Goal: Transaction & Acquisition: Obtain resource

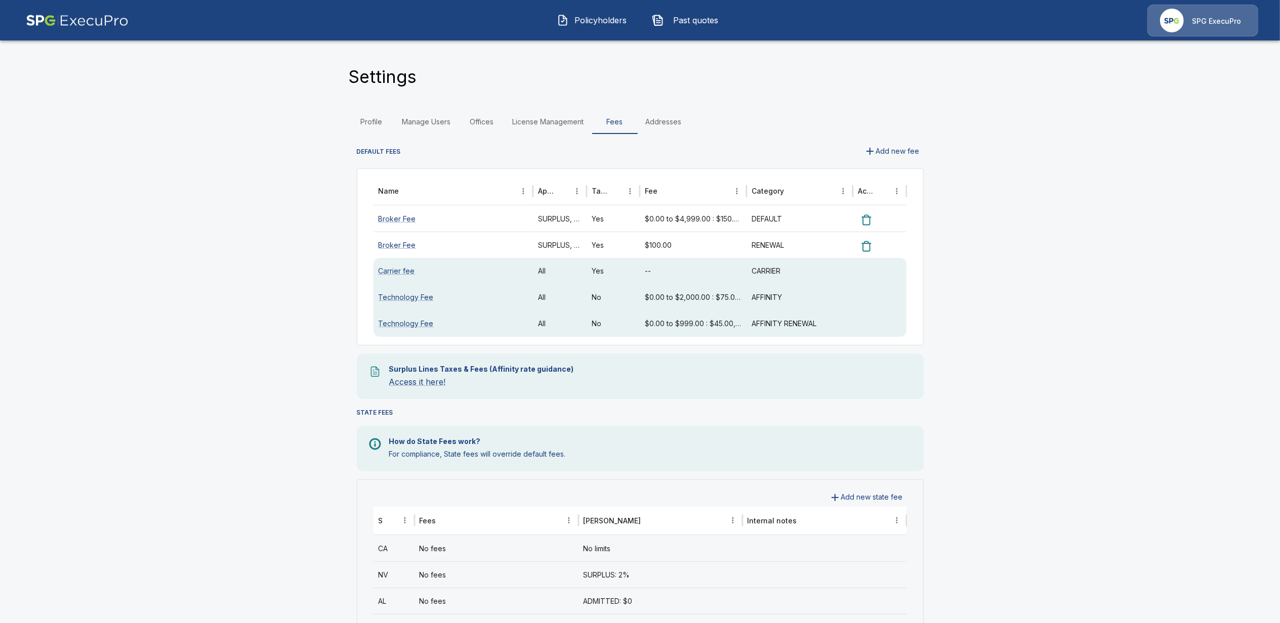
click at [701, 21] on span "Past quotes" at bounding box center [696, 20] width 56 height 12
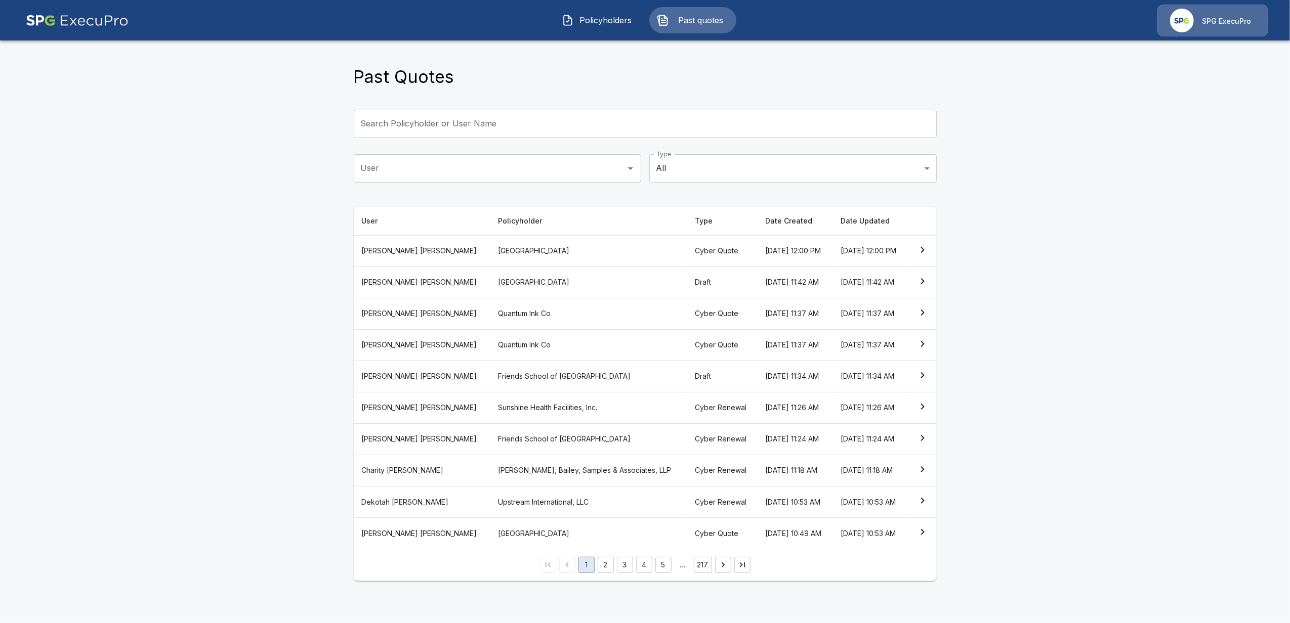
click at [196, 353] on main "Past Quotes Search Policyholder or User Name Search Policyholder or User Name U…" at bounding box center [645, 297] width 1290 height 594
click at [395, 314] on th "Cherie Tolbert" at bounding box center [422, 313] width 137 height 31
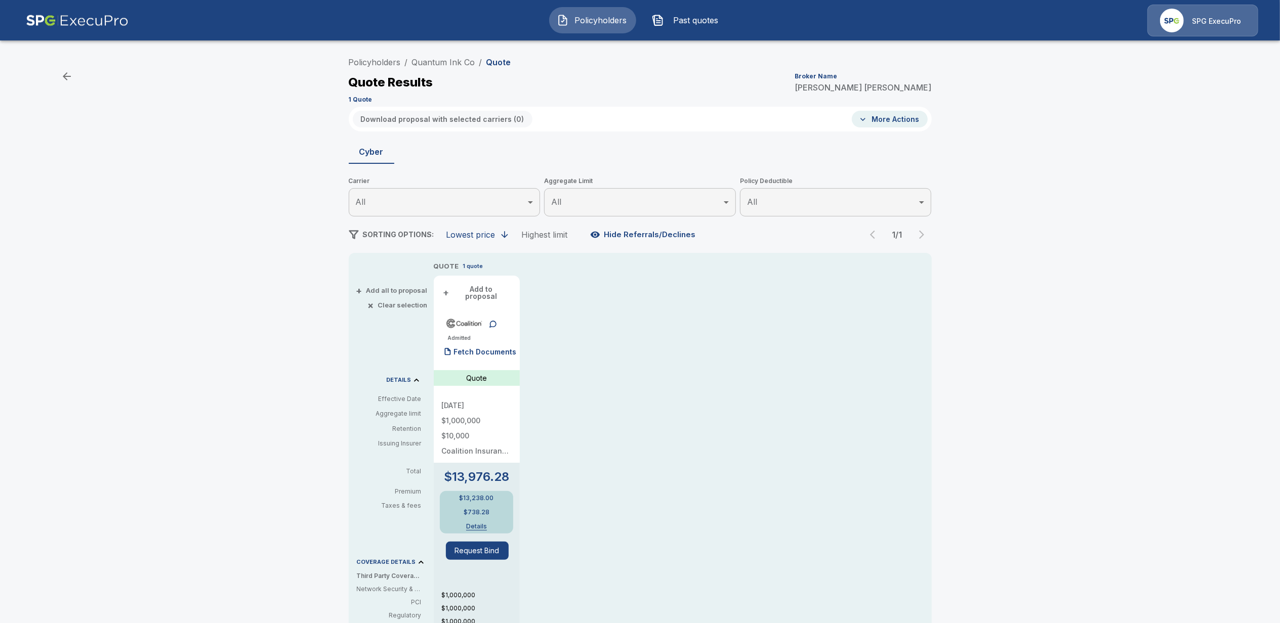
click at [698, 11] on button "Past quotes" at bounding box center [687, 20] width 87 height 26
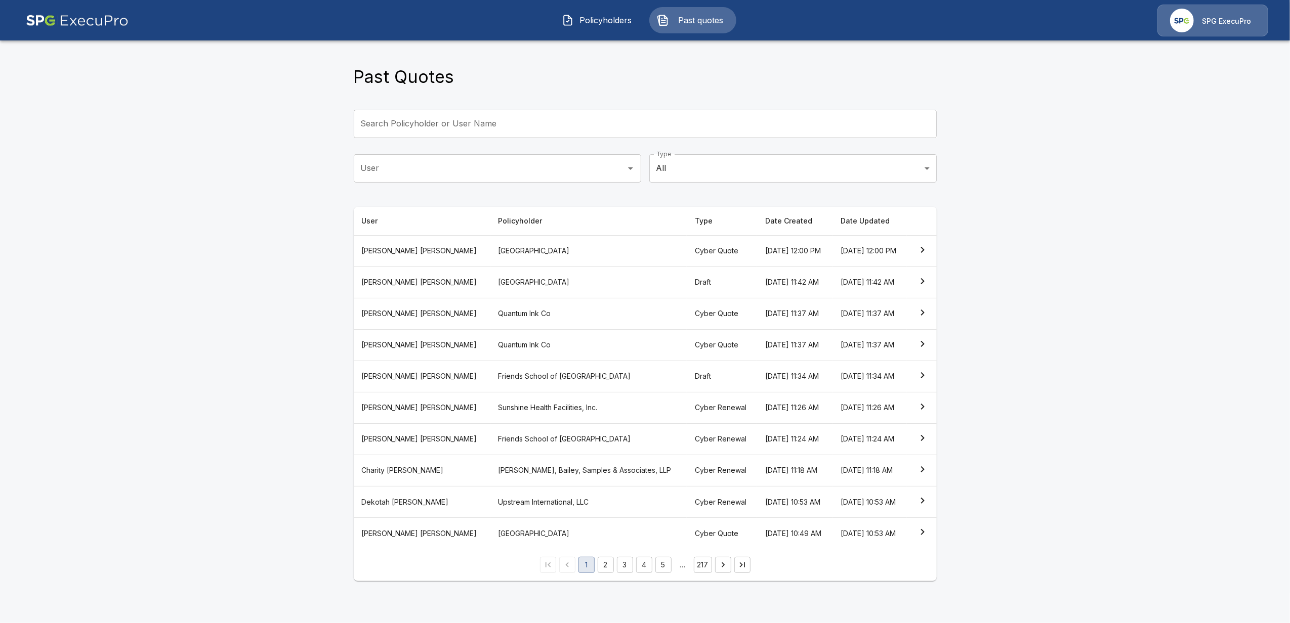
click at [394, 535] on th "Betsy Weinman" at bounding box center [422, 533] width 137 height 31
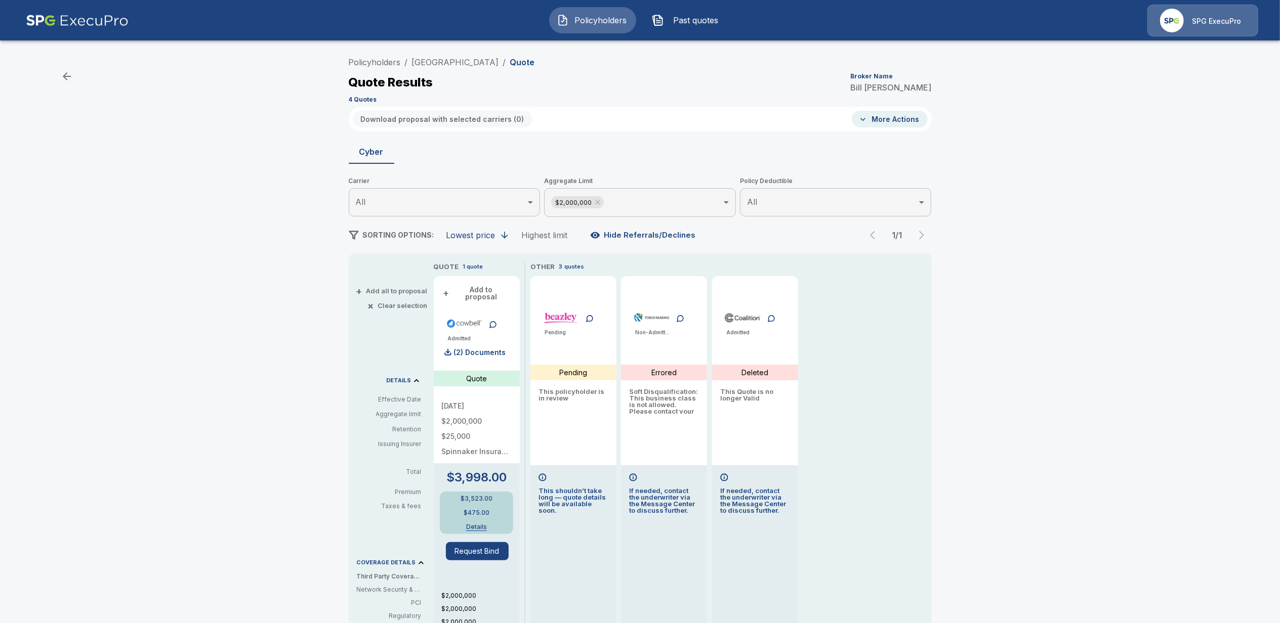
click at [697, 23] on span "Past quotes" at bounding box center [696, 20] width 56 height 12
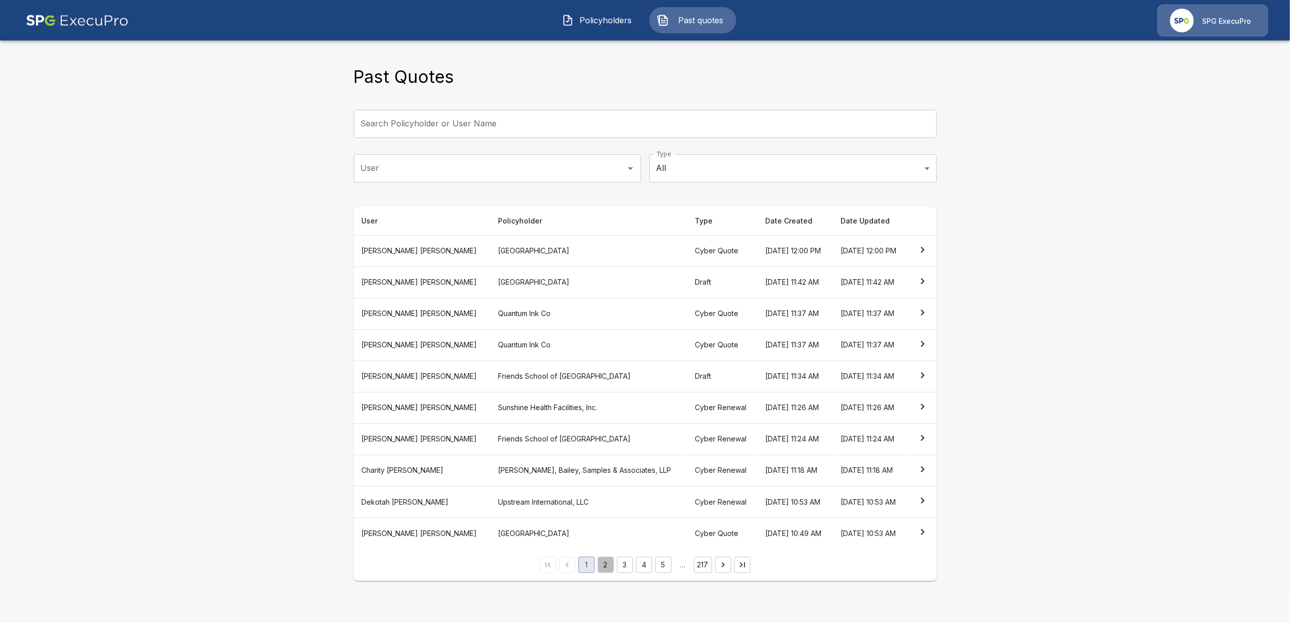
click at [606, 573] on button "2" at bounding box center [606, 565] width 16 height 16
click at [401, 281] on th "Charity Huston" at bounding box center [422, 282] width 137 height 31
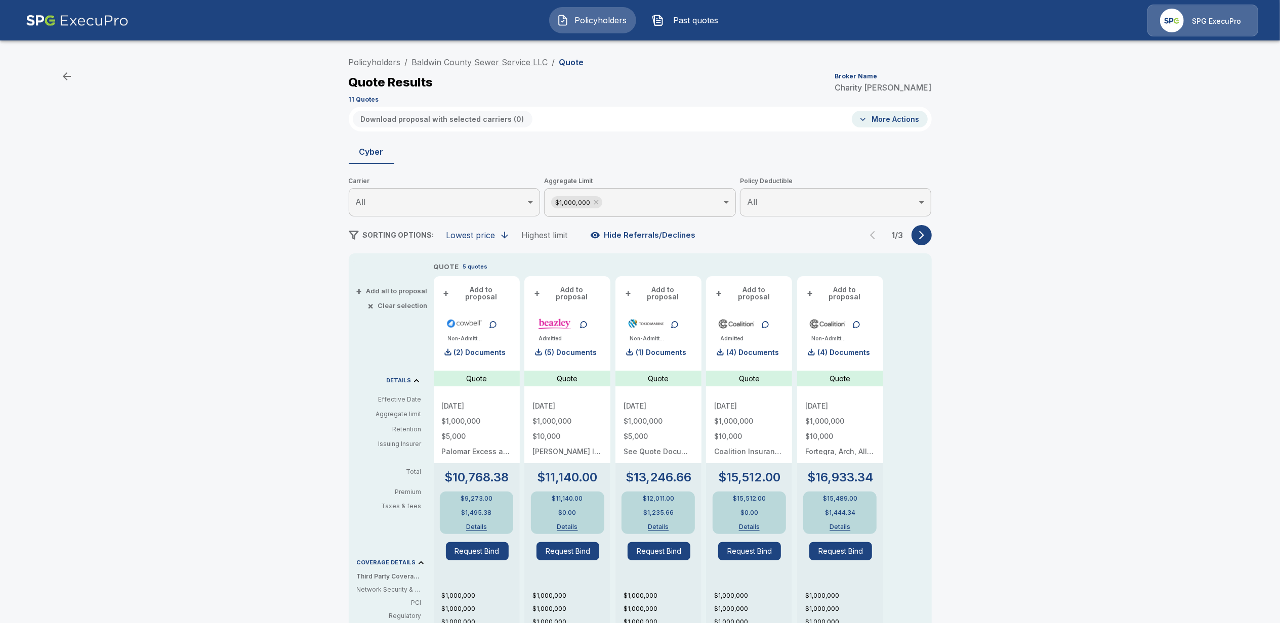
click at [474, 63] on link "Baldwin County Sewer Service LLC" at bounding box center [480, 62] width 136 height 10
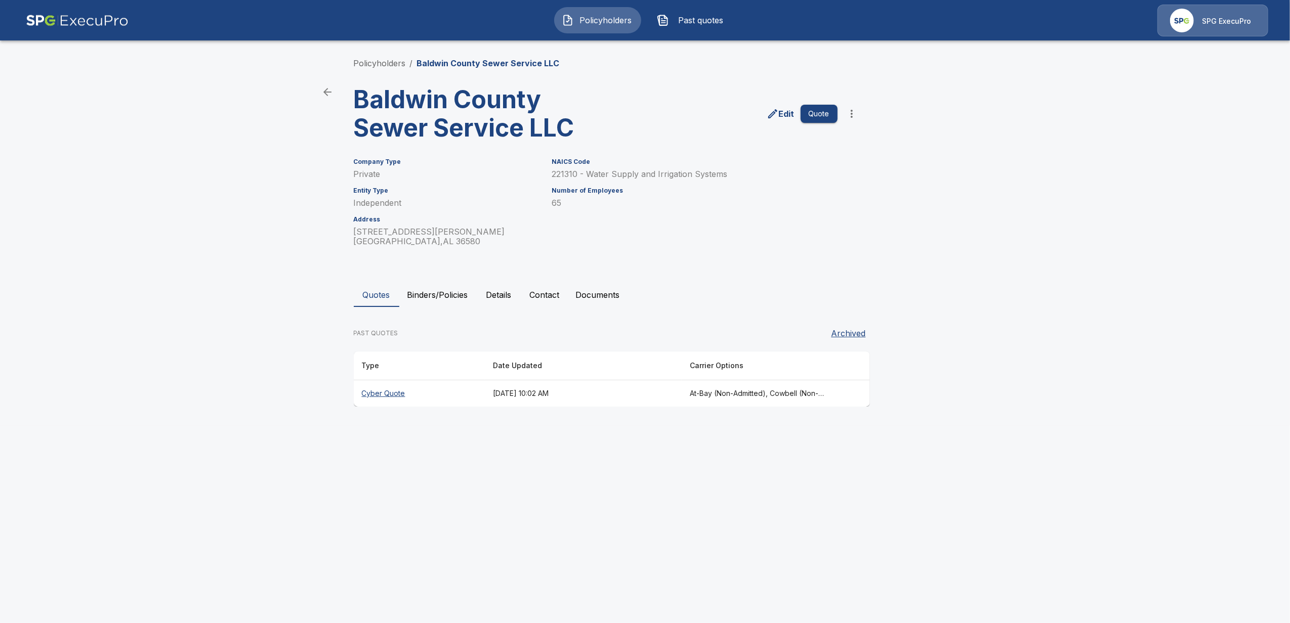
click at [503, 296] on button "Details" at bounding box center [499, 295] width 46 height 24
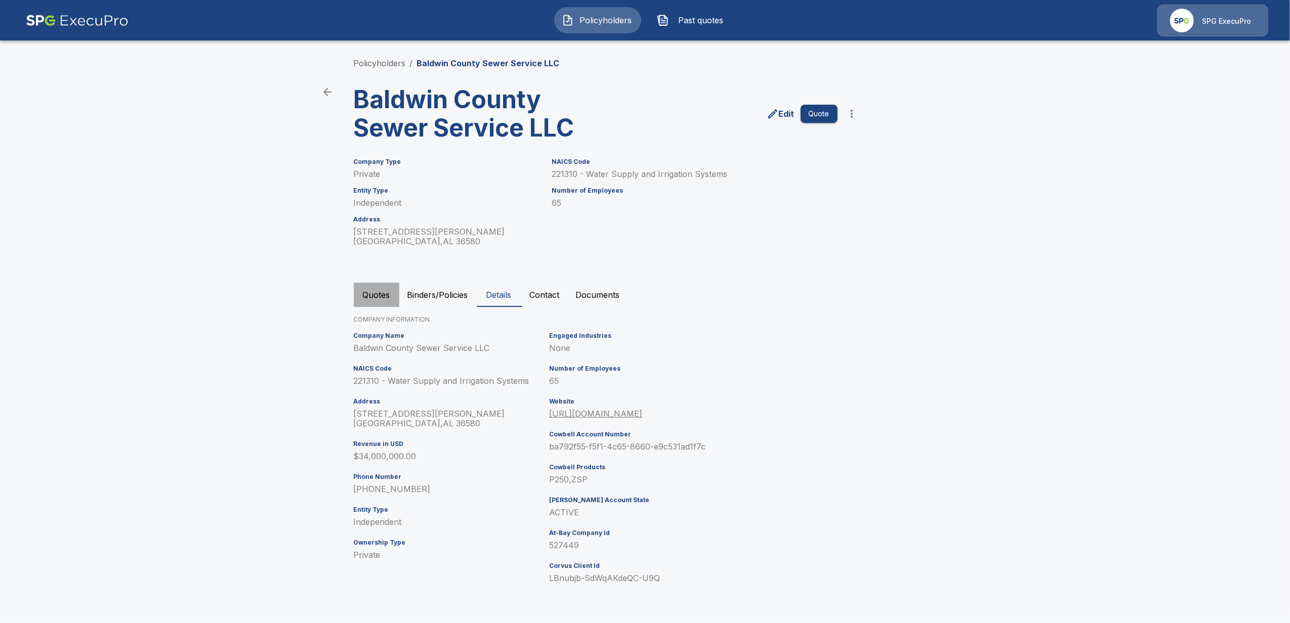
click at [377, 302] on button "Quotes" at bounding box center [377, 295] width 46 height 24
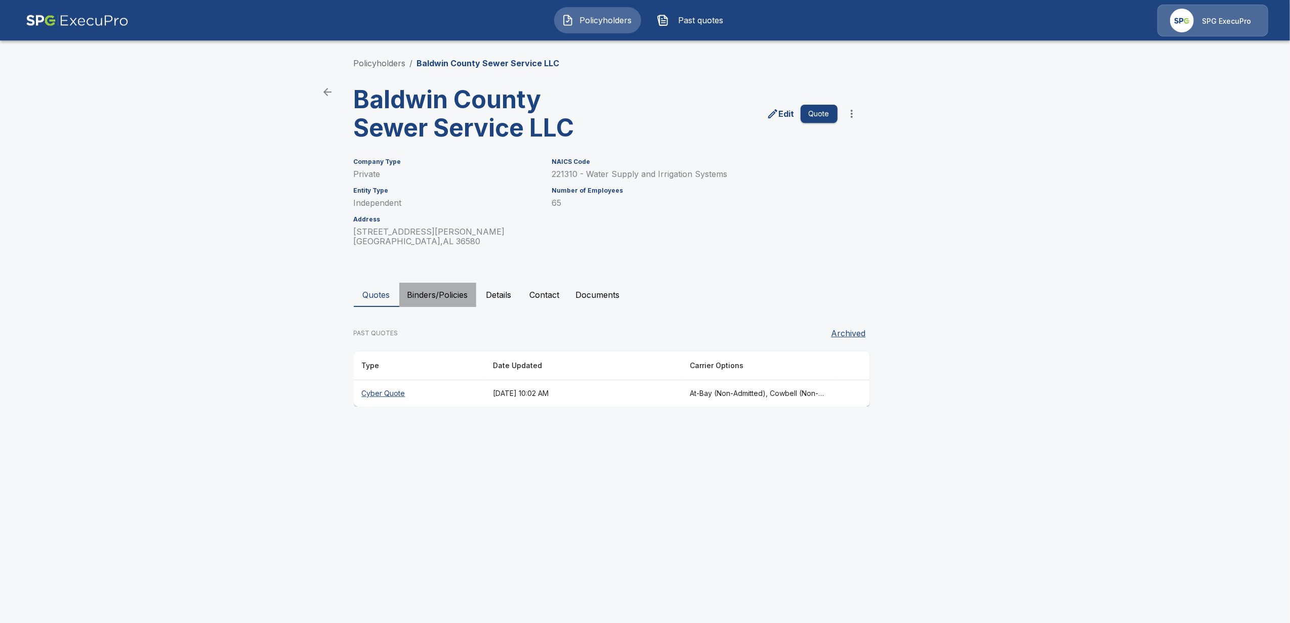
click at [429, 294] on button "Binders/Policies" at bounding box center [437, 295] width 77 height 24
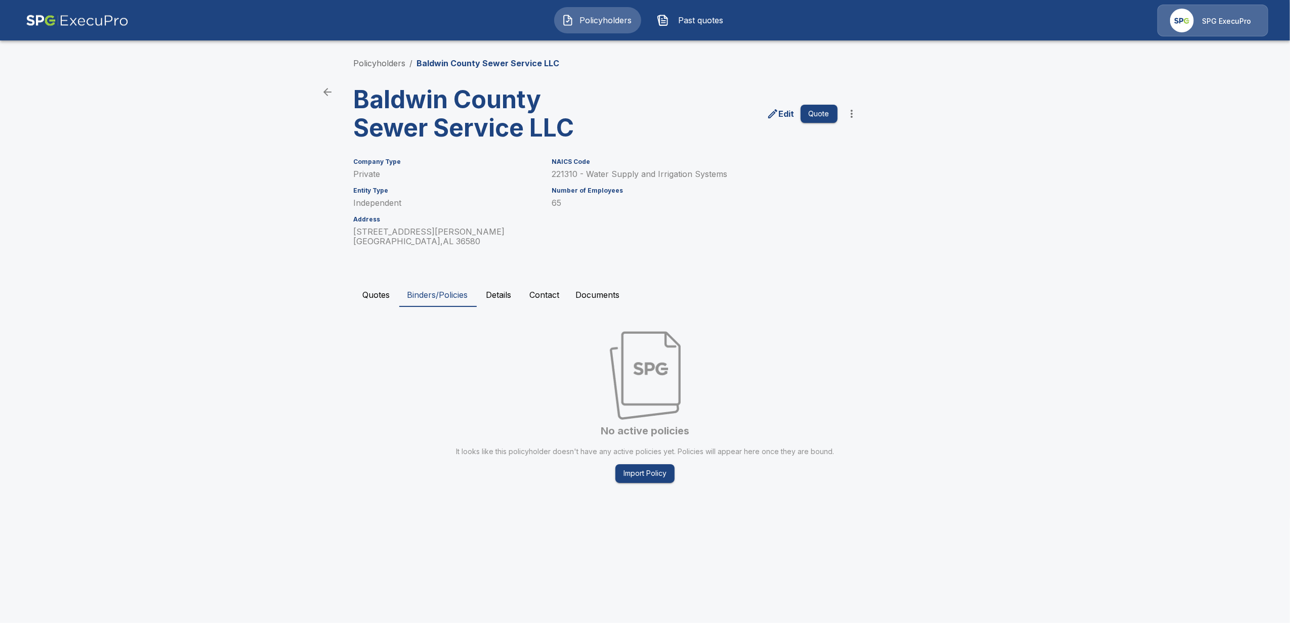
click at [378, 296] on button "Quotes" at bounding box center [377, 295] width 46 height 24
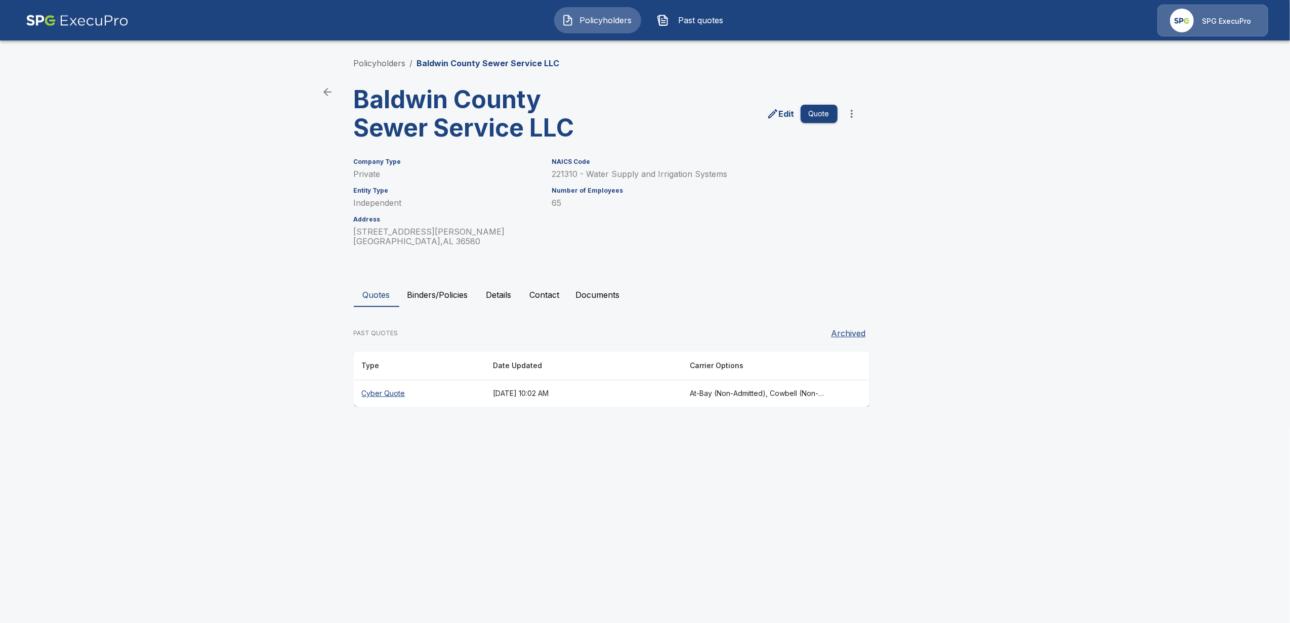
click at [384, 395] on th "Cyber Quote" at bounding box center [419, 393] width 131 height 27
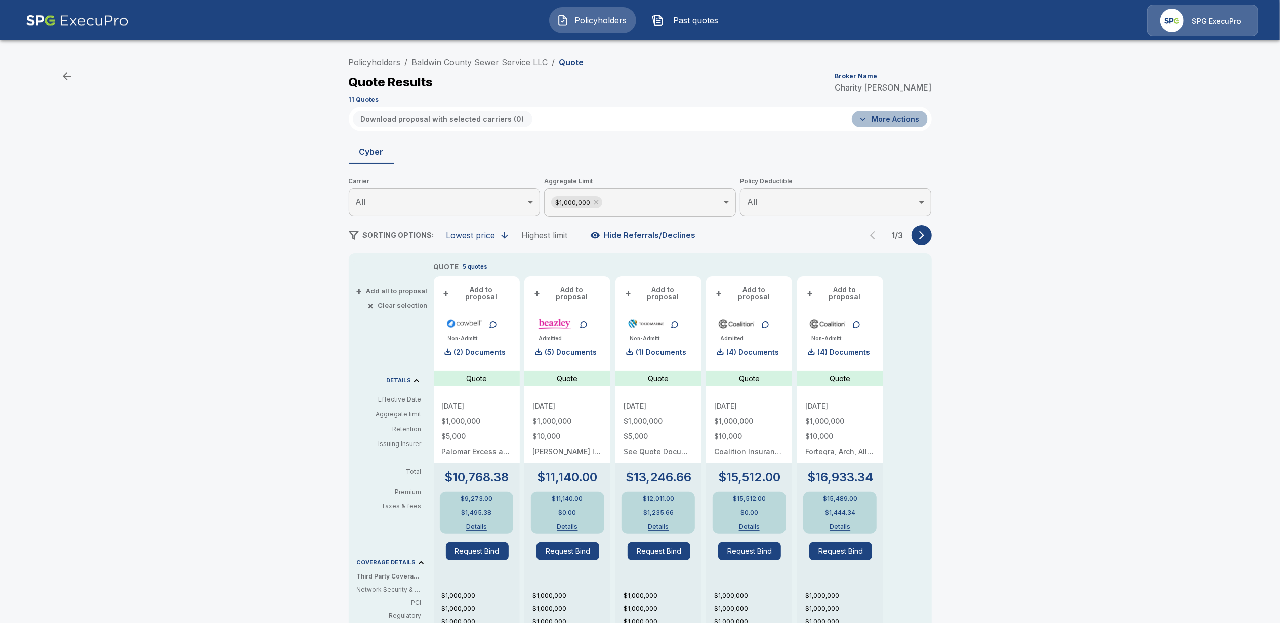
click at [883, 118] on button "More Actions" at bounding box center [890, 119] width 76 height 17
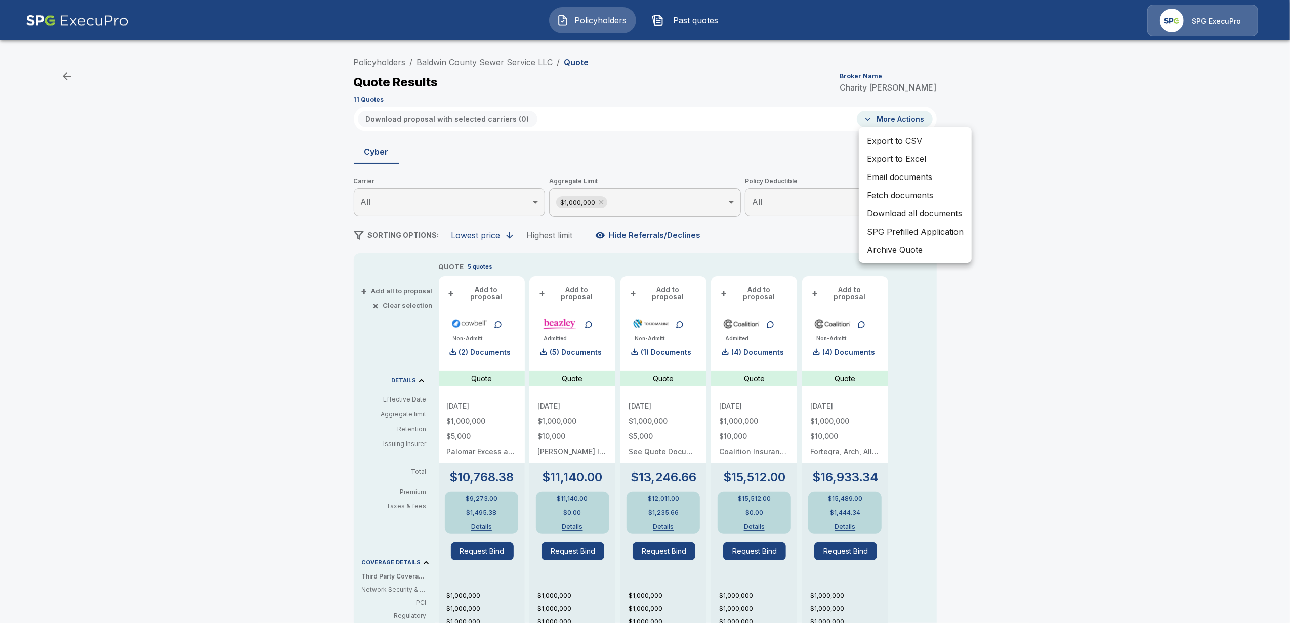
click at [894, 175] on li "Email documents" at bounding box center [915, 177] width 113 height 18
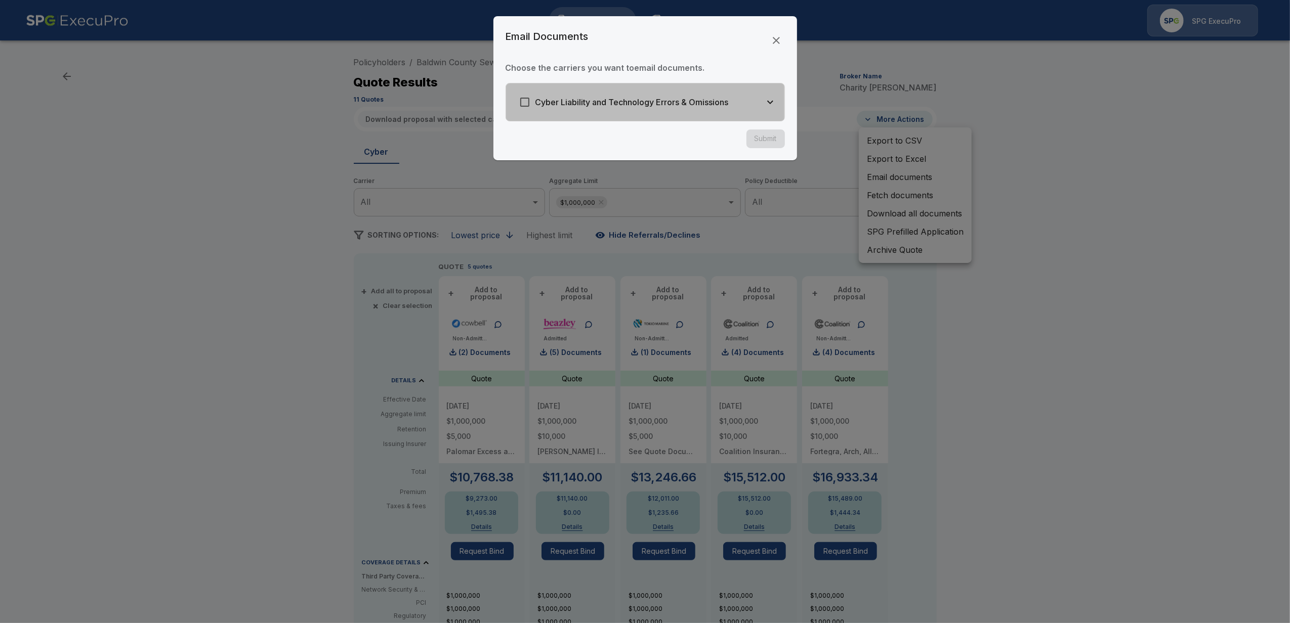
click at [588, 105] on h6 "Cyber Liability and Technology Errors & Omissions" at bounding box center [631, 102] width 193 height 14
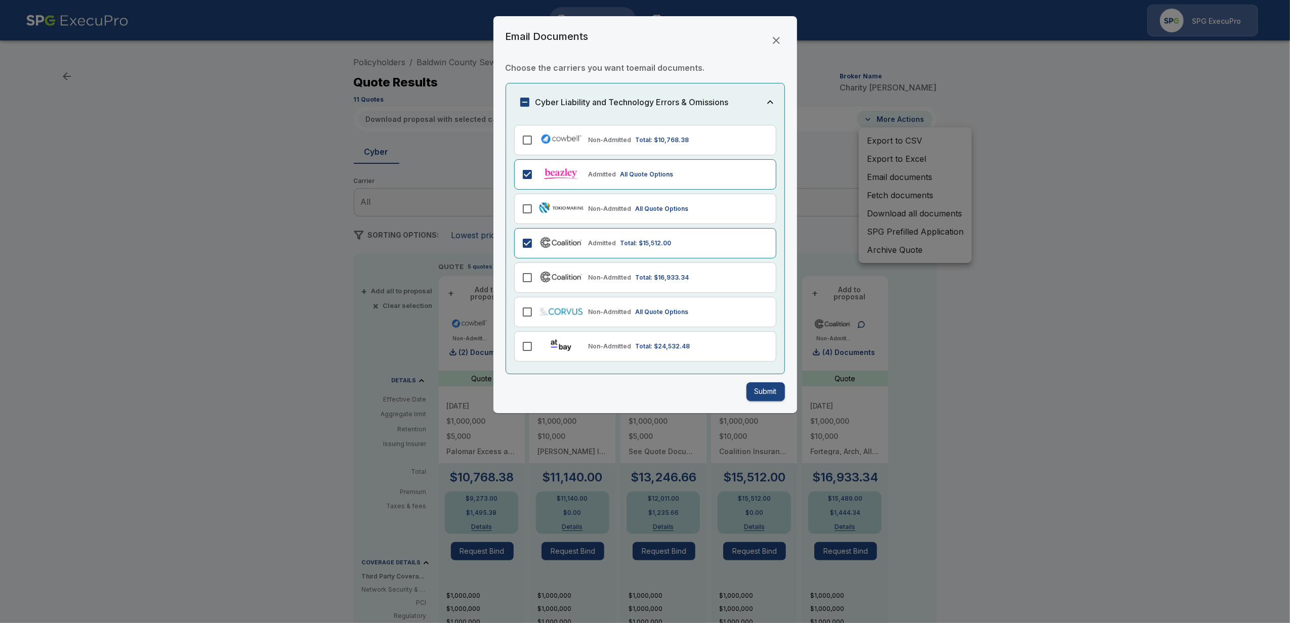
click at [773, 43] on icon "button" at bounding box center [776, 40] width 7 height 7
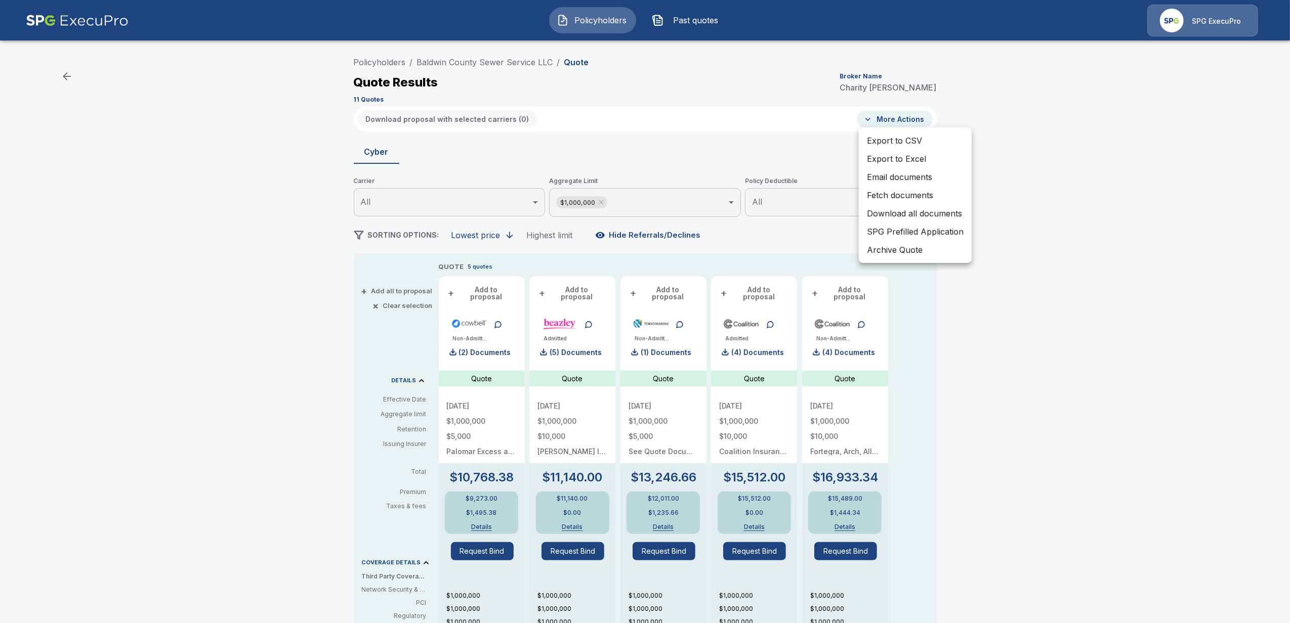
click at [569, 350] on div at bounding box center [645, 311] width 1290 height 623
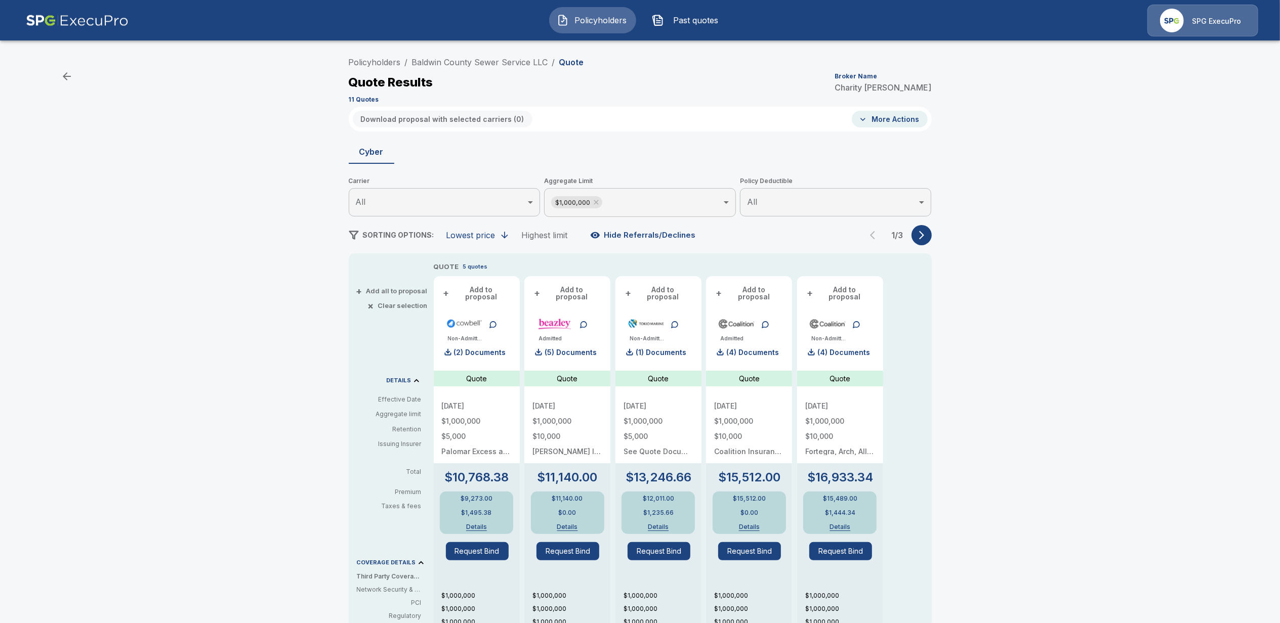
click at [574, 349] on p "(5) Documents" at bounding box center [570, 352] width 52 height 7
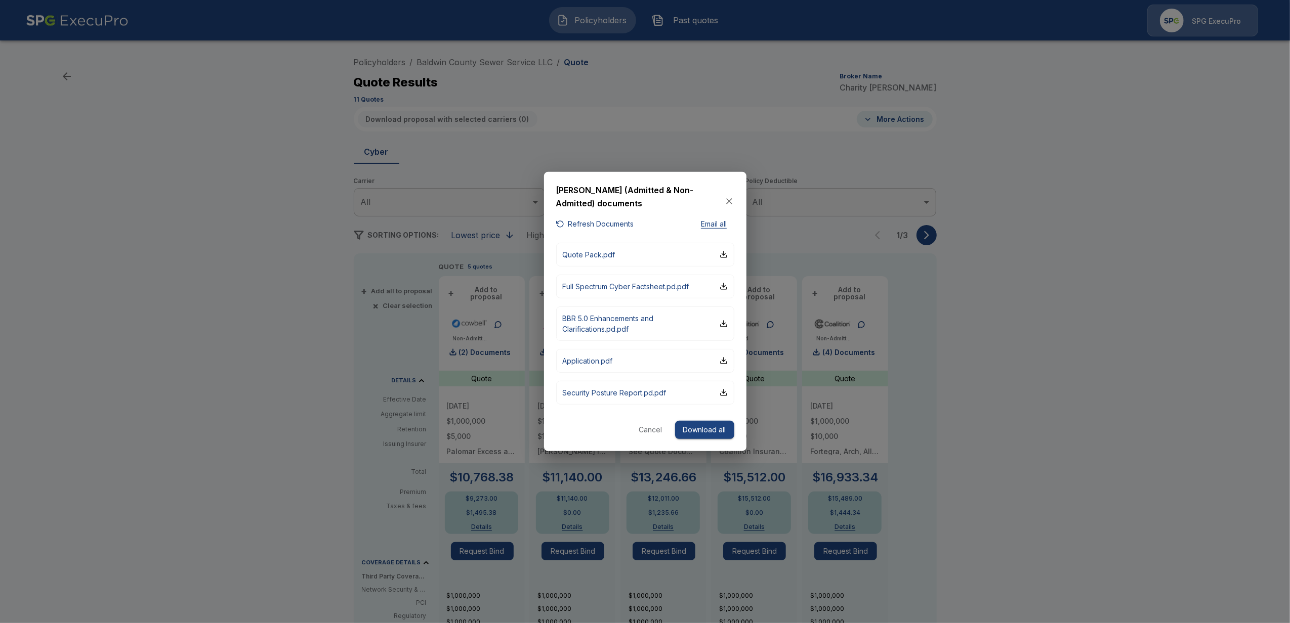
click at [728, 199] on icon "button" at bounding box center [729, 201] width 6 height 6
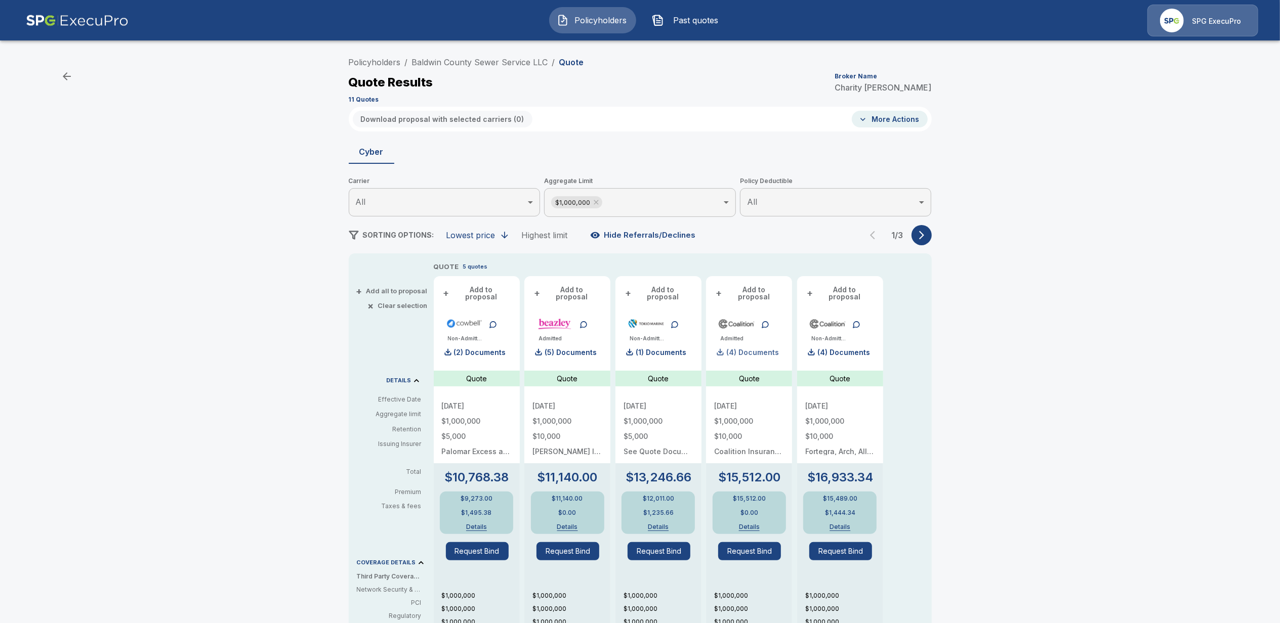
click at [760, 349] on p "(4) Documents" at bounding box center [752, 352] width 53 height 7
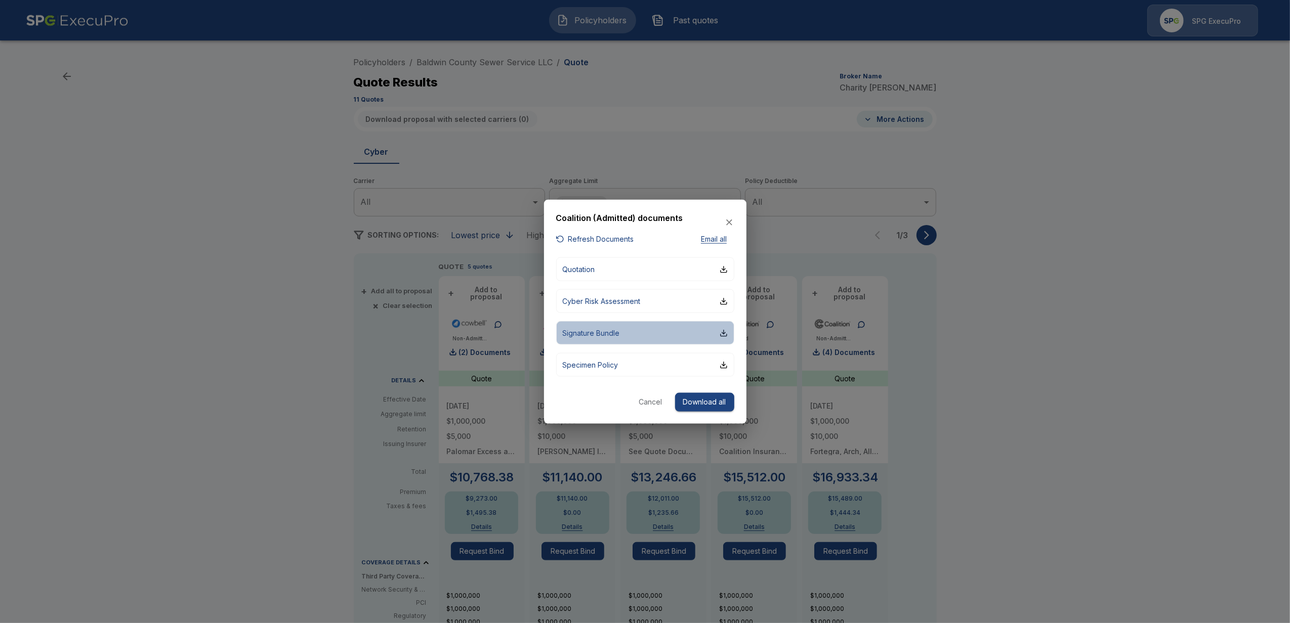
click at [612, 332] on p "Signature Bundle" at bounding box center [591, 333] width 57 height 11
click at [730, 223] on icon "button" at bounding box center [729, 223] width 6 height 6
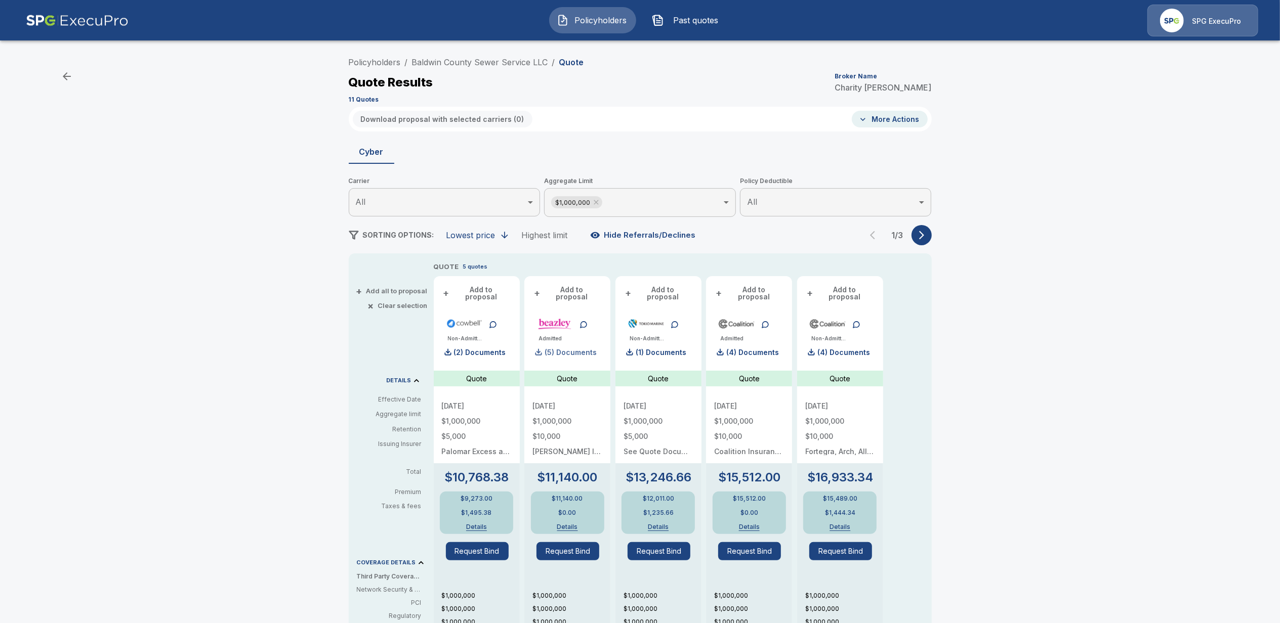
click at [575, 349] on p "(5) Documents" at bounding box center [570, 352] width 52 height 7
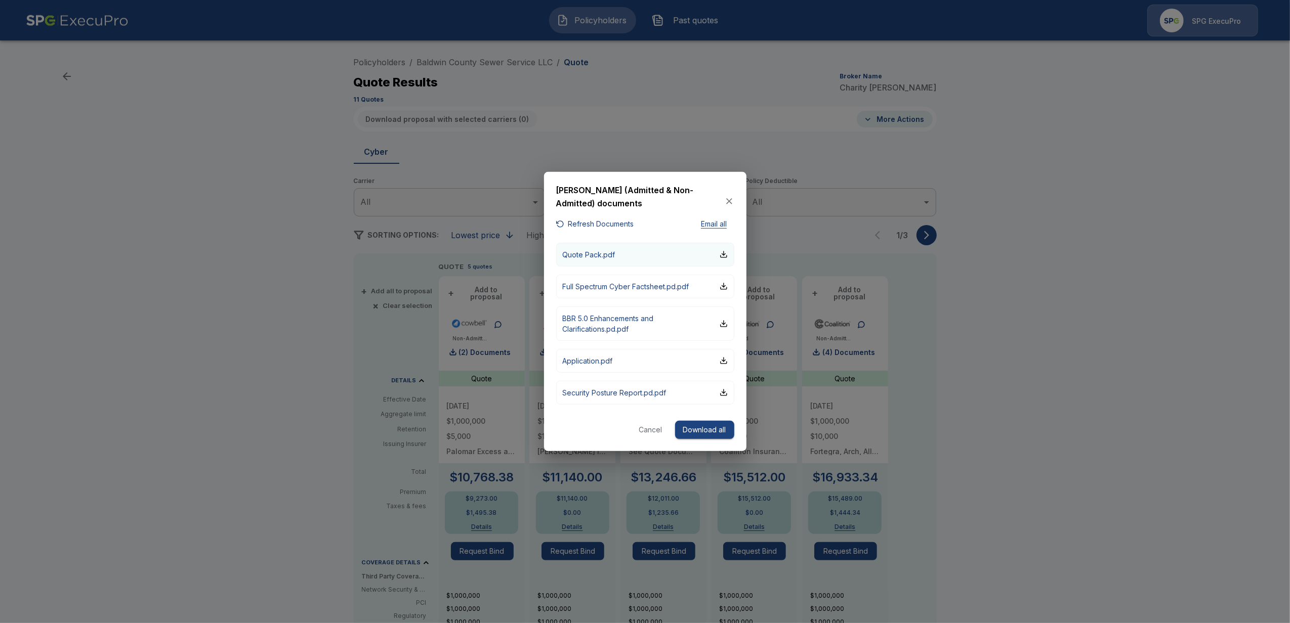
click at [596, 253] on p "Quote Pack.pdf" at bounding box center [589, 254] width 53 height 11
click at [725, 196] on icon "button" at bounding box center [729, 201] width 10 height 10
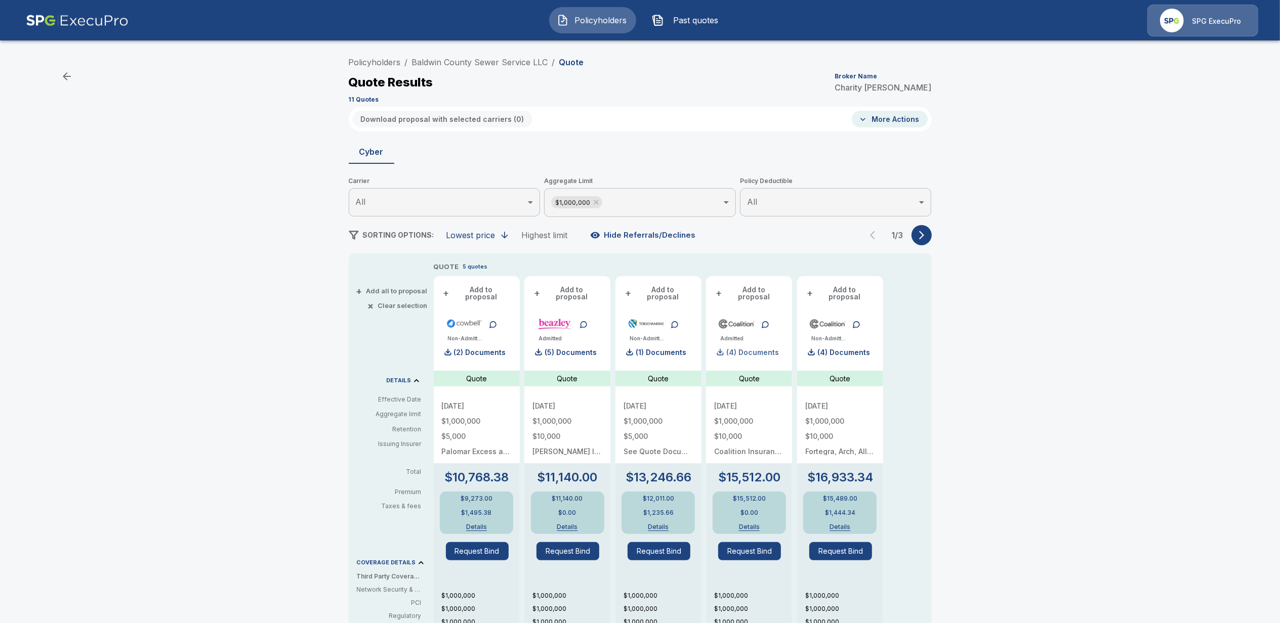
click at [745, 343] on div "(4) Documents" at bounding box center [746, 353] width 65 height 20
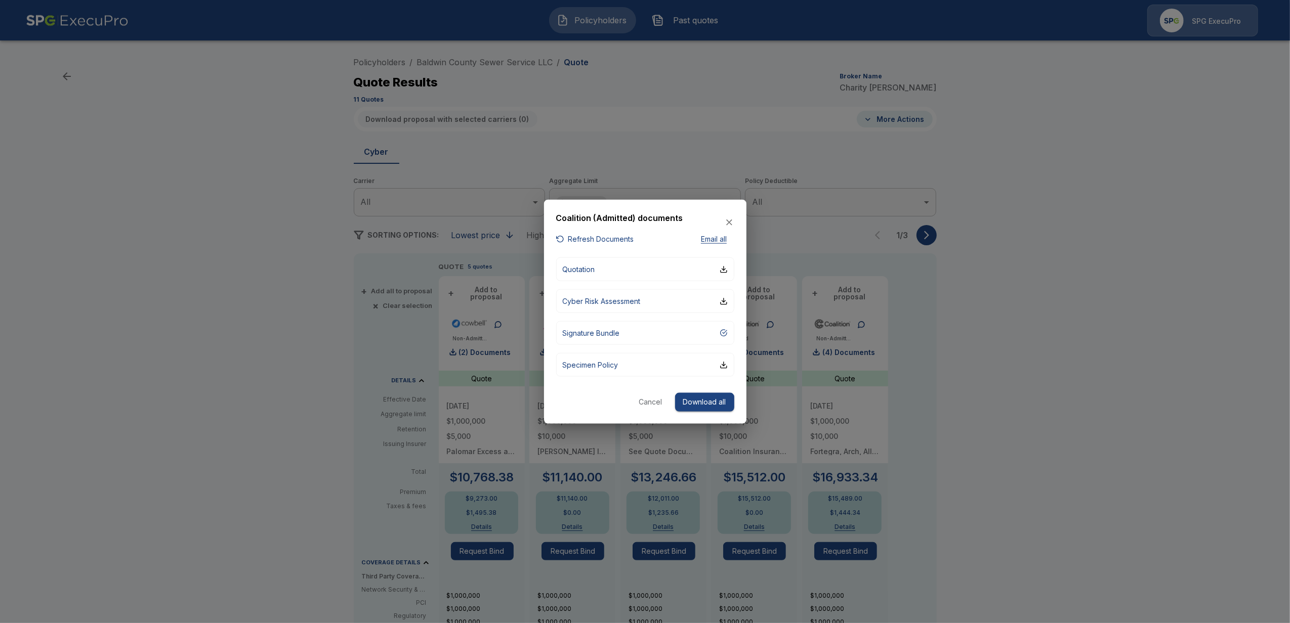
click at [611, 239] on button "Refresh Documents" at bounding box center [595, 239] width 78 height 13
click at [585, 296] on p "Quotation" at bounding box center [579, 301] width 32 height 11
click at [727, 218] on icon "button" at bounding box center [729, 223] width 10 height 10
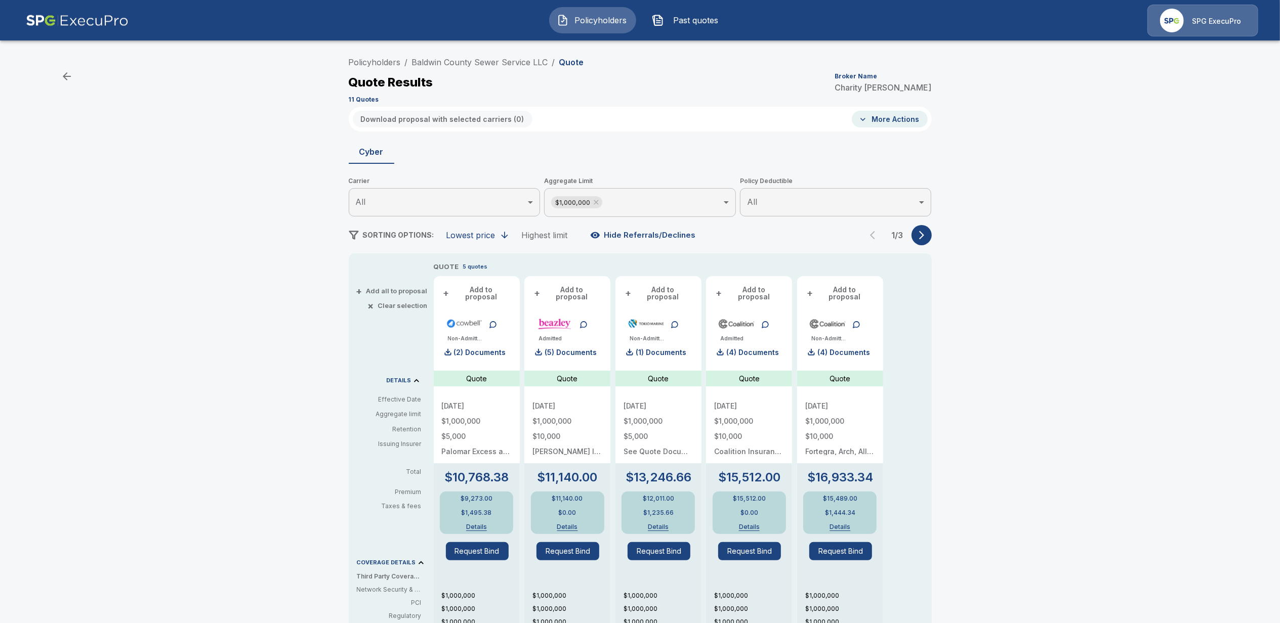
click at [1083, 342] on div "Policyholders / [GEOGRAPHIC_DATA] Sewer Service LLC / Quote Quote Results Broke…" at bounding box center [640, 501] width 1280 height 906
click at [885, 118] on button "More Actions" at bounding box center [890, 119] width 76 height 17
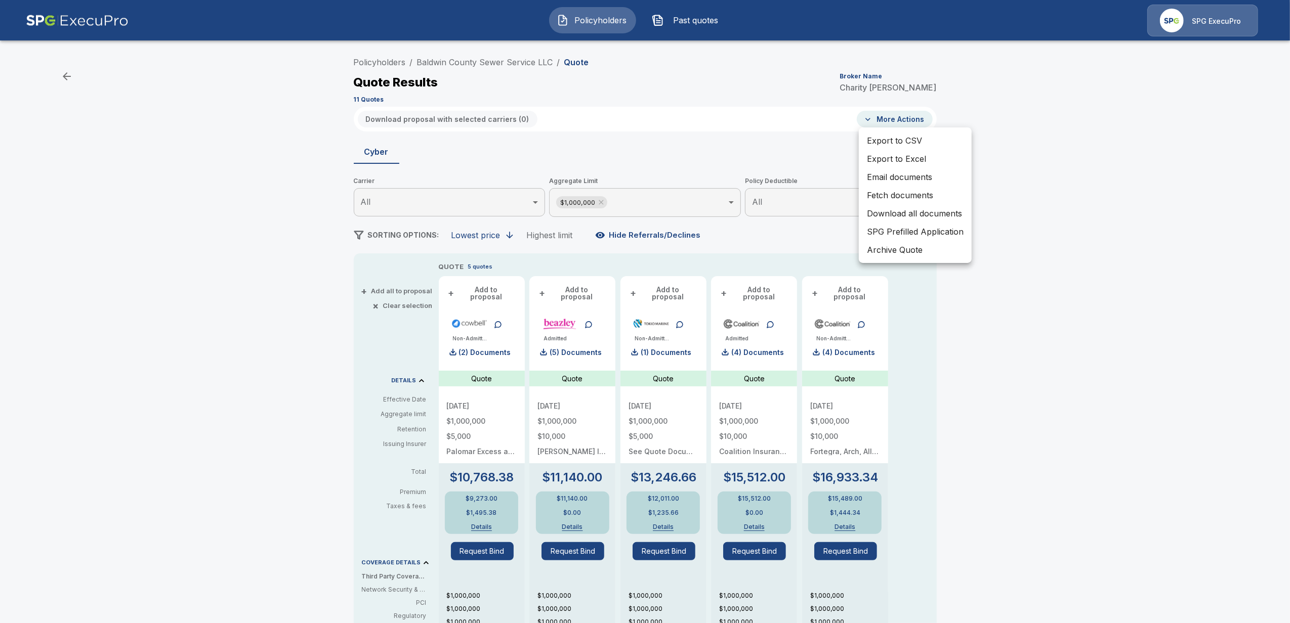
click at [1078, 285] on div at bounding box center [645, 311] width 1290 height 623
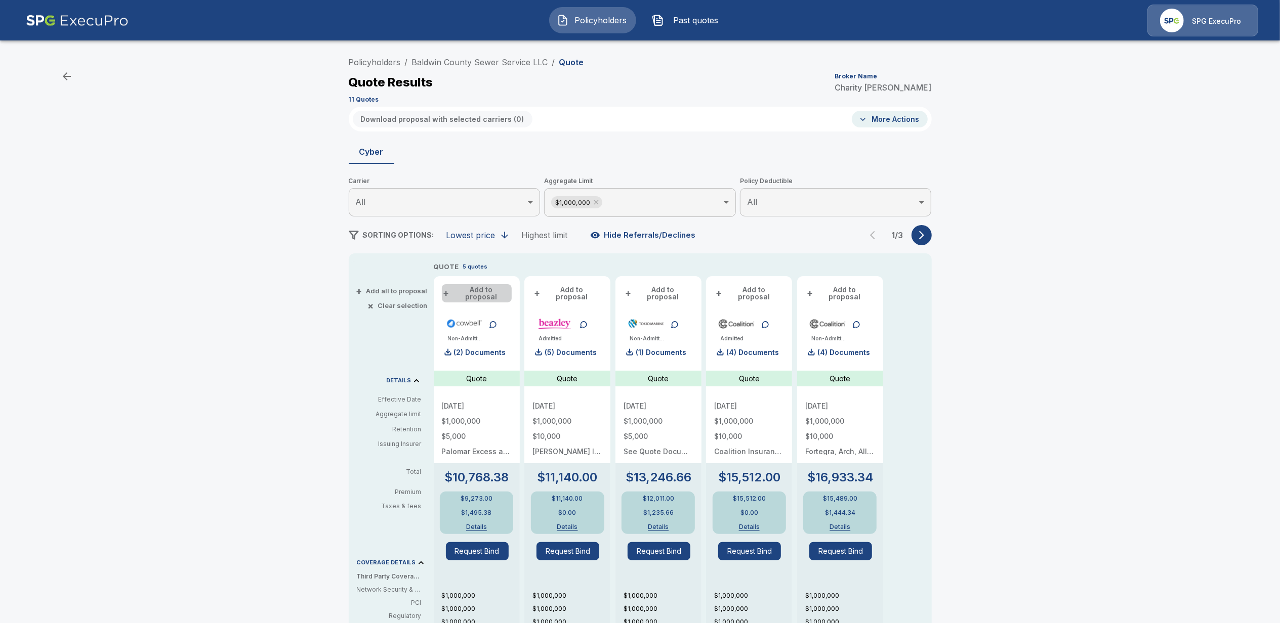
click at [483, 290] on button "+ Add to proposal" at bounding box center [477, 293] width 70 height 18
click at [662, 286] on button "+ Add to proposal" at bounding box center [658, 293] width 70 height 18
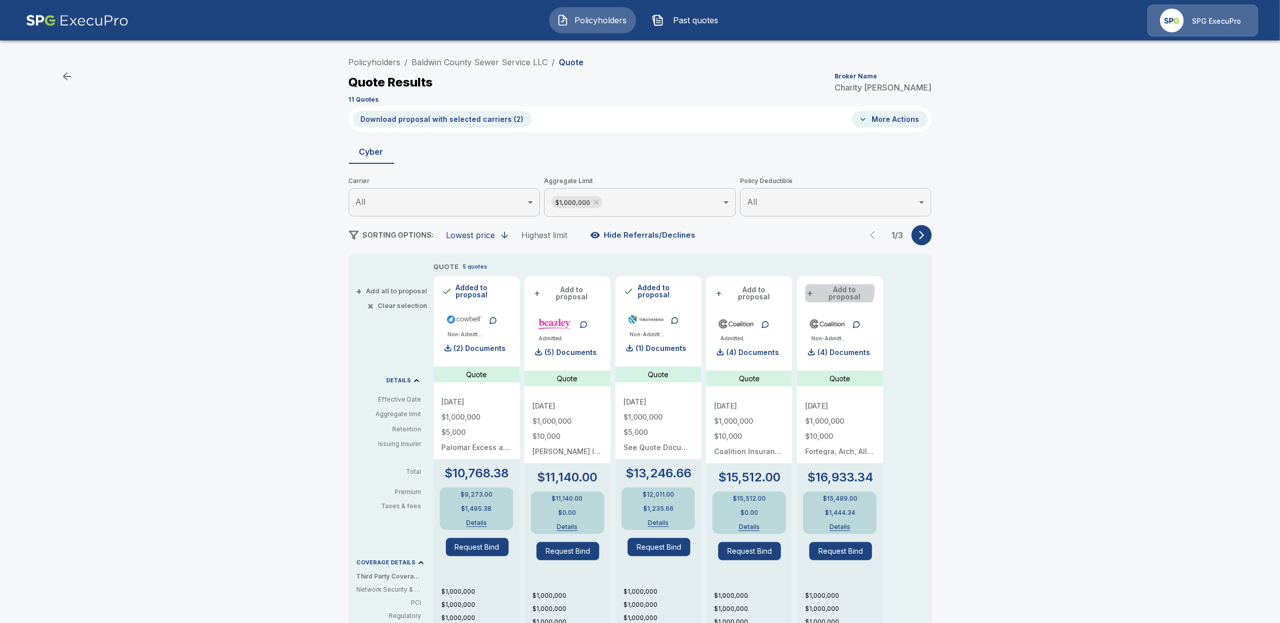
click at [844, 289] on button "+ Add to proposal" at bounding box center [840, 293] width 70 height 18
click at [923, 231] on icon "button" at bounding box center [921, 235] width 10 height 10
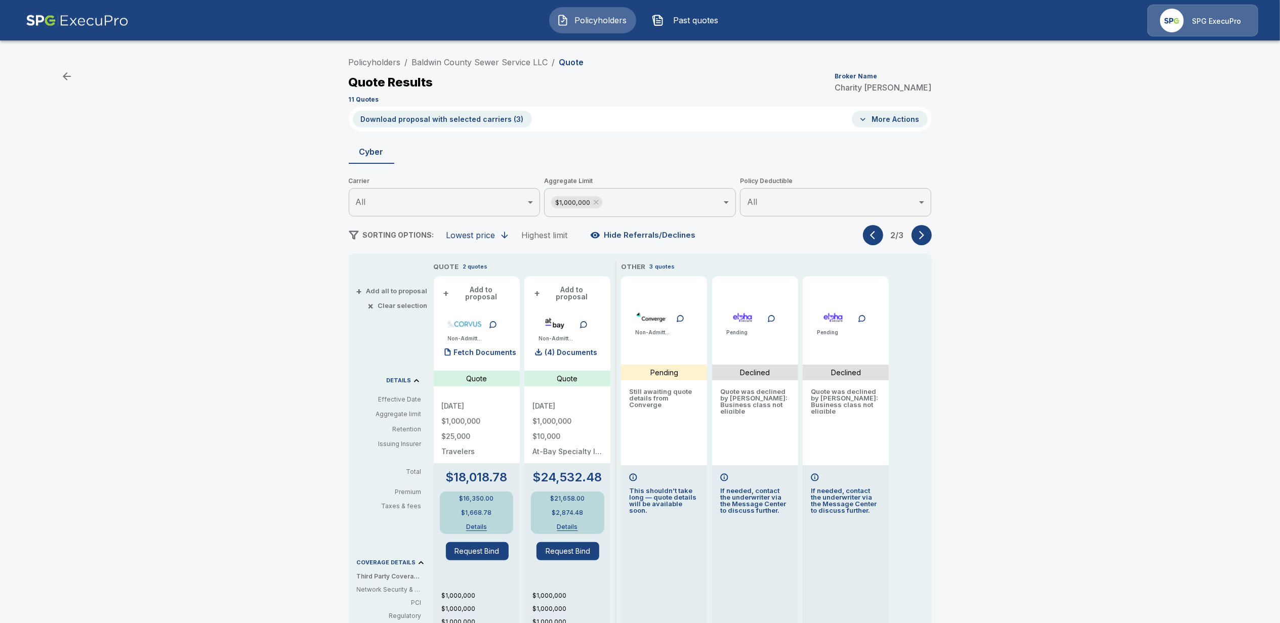
click at [875, 238] on icon "button" at bounding box center [872, 235] width 5 height 9
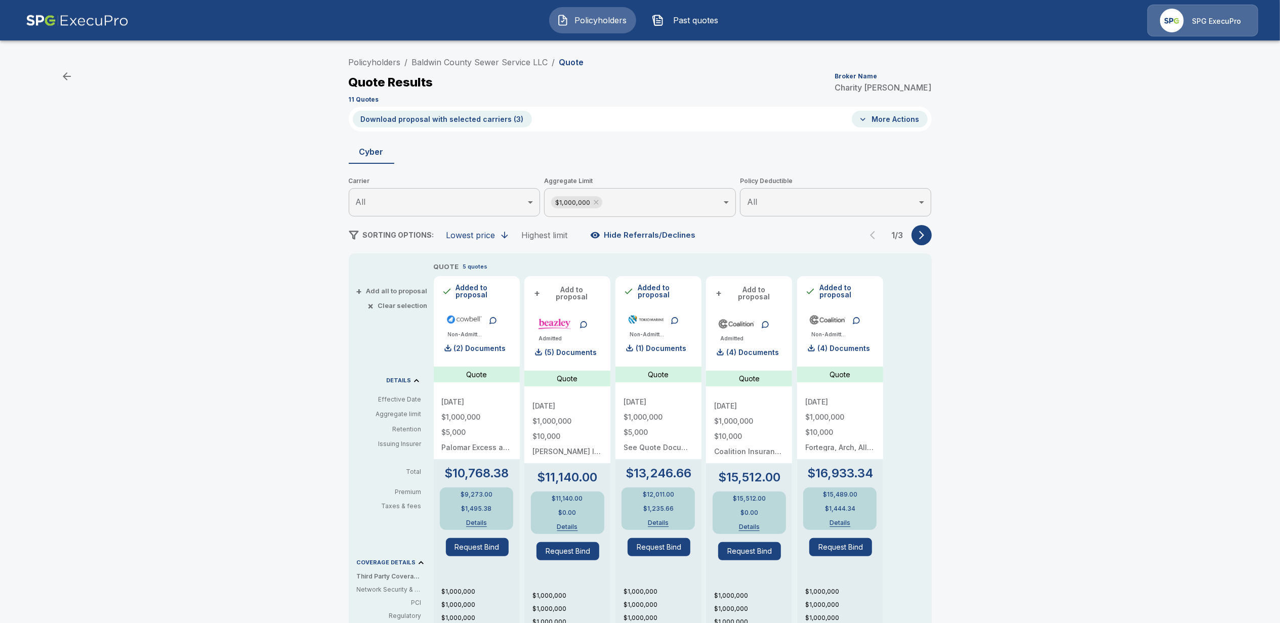
click at [450, 118] on button "Download proposal with selected carriers ( 3 )" at bounding box center [442, 119] width 179 height 17
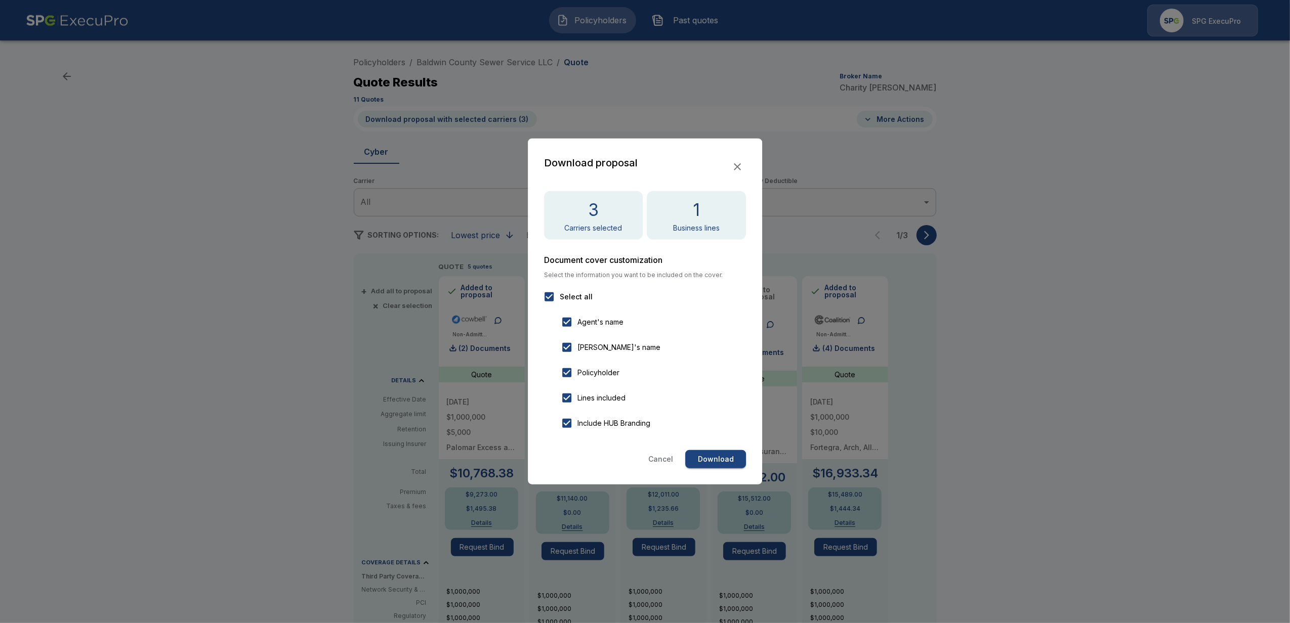
click at [719, 456] on button "Download" at bounding box center [715, 459] width 61 height 19
click at [735, 165] on icon "button" at bounding box center [737, 166] width 7 height 7
